Goal: Check status: Check status

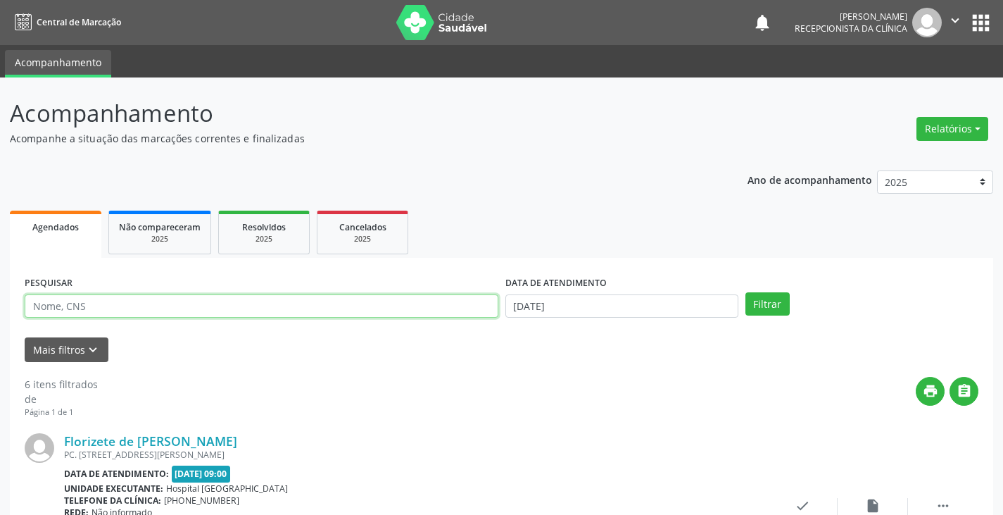
click at [168, 308] on input "text" at bounding box center [262, 306] width 474 height 24
type input "700002369934306"
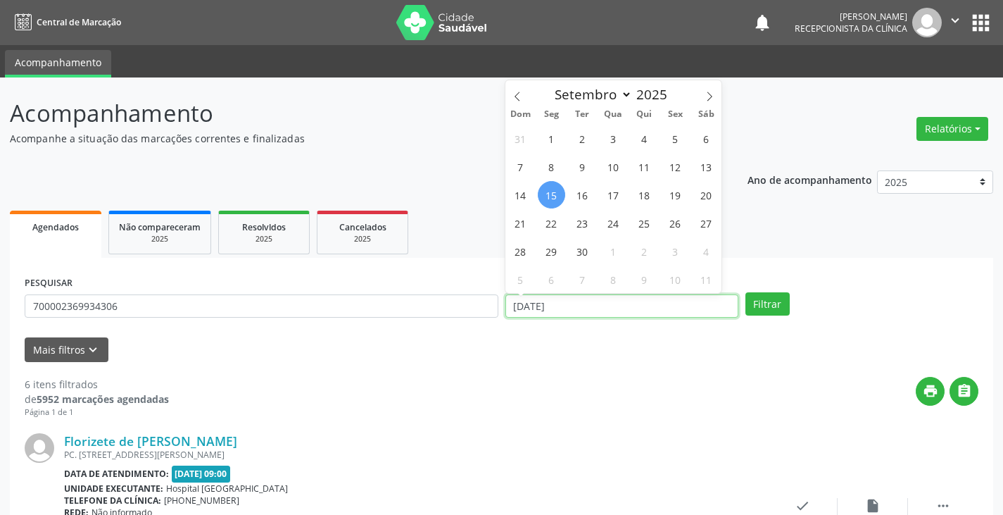
drag, startPoint x: 609, startPoint y: 306, endPoint x: 407, endPoint y: 305, distance: 202.1
click at [419, 303] on div "PESQUISAR 700002369934306 DATA DE ATENDIMENTO [DATE] Filtrar" at bounding box center [501, 299] width 961 height 55
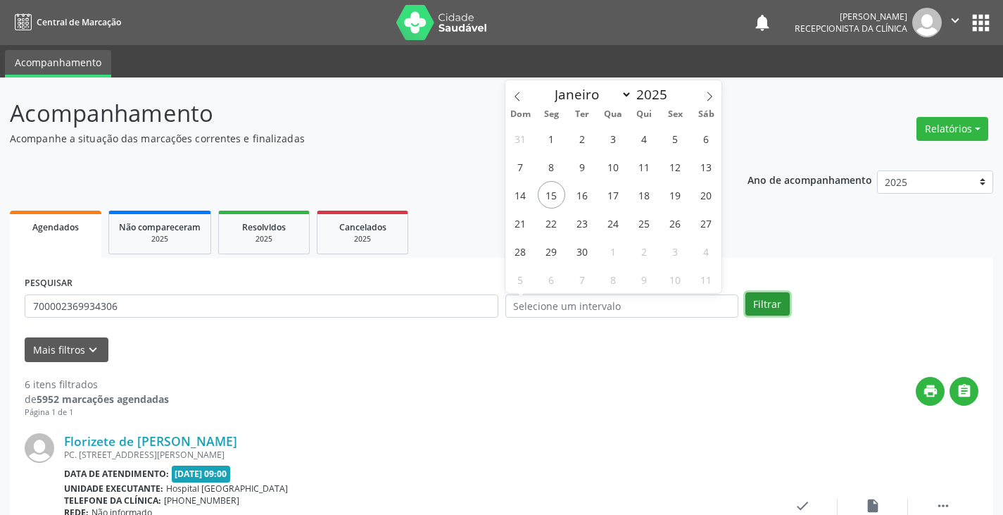
click at [753, 299] on button "Filtrar" at bounding box center [768, 304] width 44 height 24
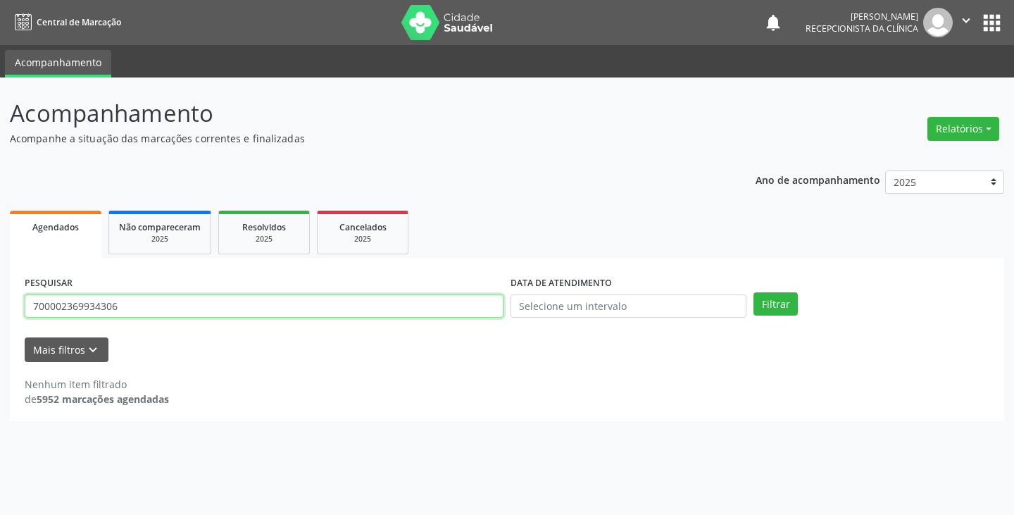
drag, startPoint x: 141, startPoint y: 315, endPoint x: 0, endPoint y: 284, distance: 144.2
click at [0, 284] on div "Acompanhamento Acompanhe a situação das marcações correntes e finalizadas Relat…" at bounding box center [507, 295] width 1014 height 437
click at [261, 226] on span "Resolvidos" at bounding box center [264, 227] width 44 height 12
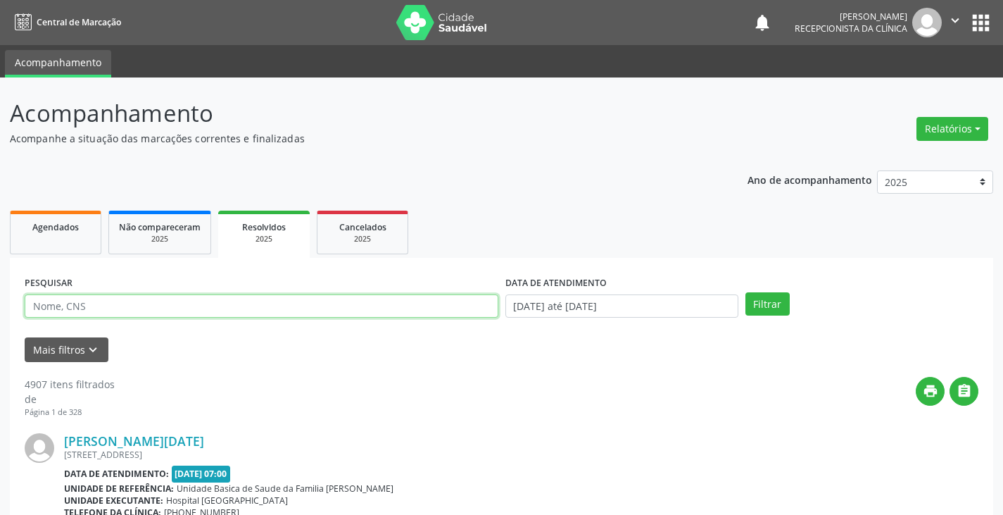
click at [123, 305] on input "text" at bounding box center [262, 306] width 474 height 24
paste input "700002369934306"
type input "700002369934306"
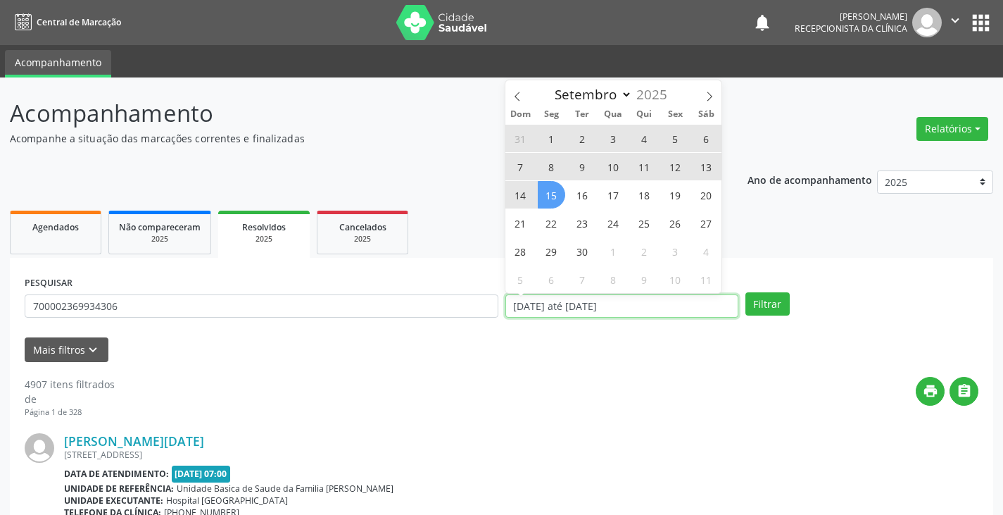
drag, startPoint x: 653, startPoint y: 305, endPoint x: 404, endPoint y: 294, distance: 248.8
click at [404, 294] on div "PESQUISAR 700002369934306 DATA DE ATENDIMENTO [DATE] até [DATE] Filtrar" at bounding box center [501, 299] width 961 height 55
select select "0"
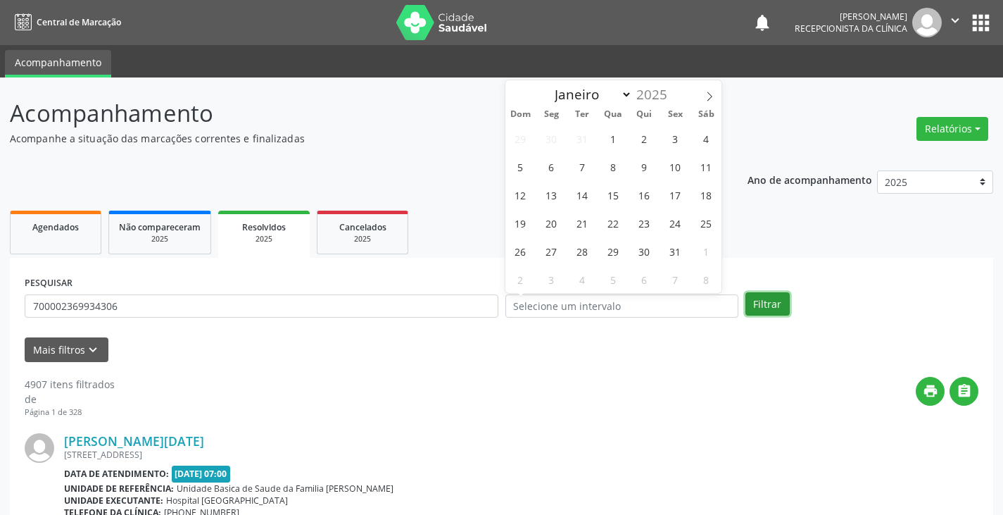
drag, startPoint x: 760, startPoint y: 306, endPoint x: 761, endPoint y: 297, distance: 8.6
click at [759, 305] on button "Filtrar" at bounding box center [768, 304] width 44 height 24
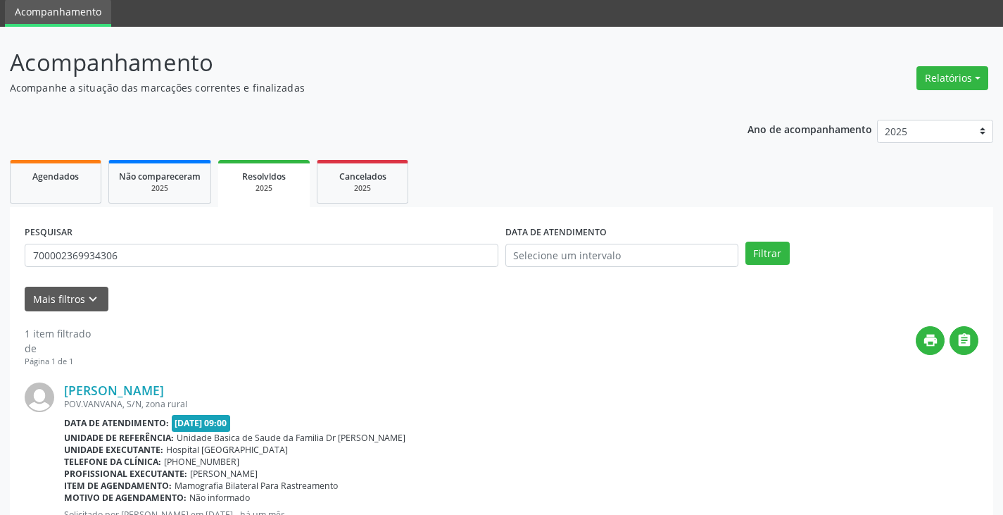
scroll to position [118, 0]
